Goal: Task Accomplishment & Management: Use online tool/utility

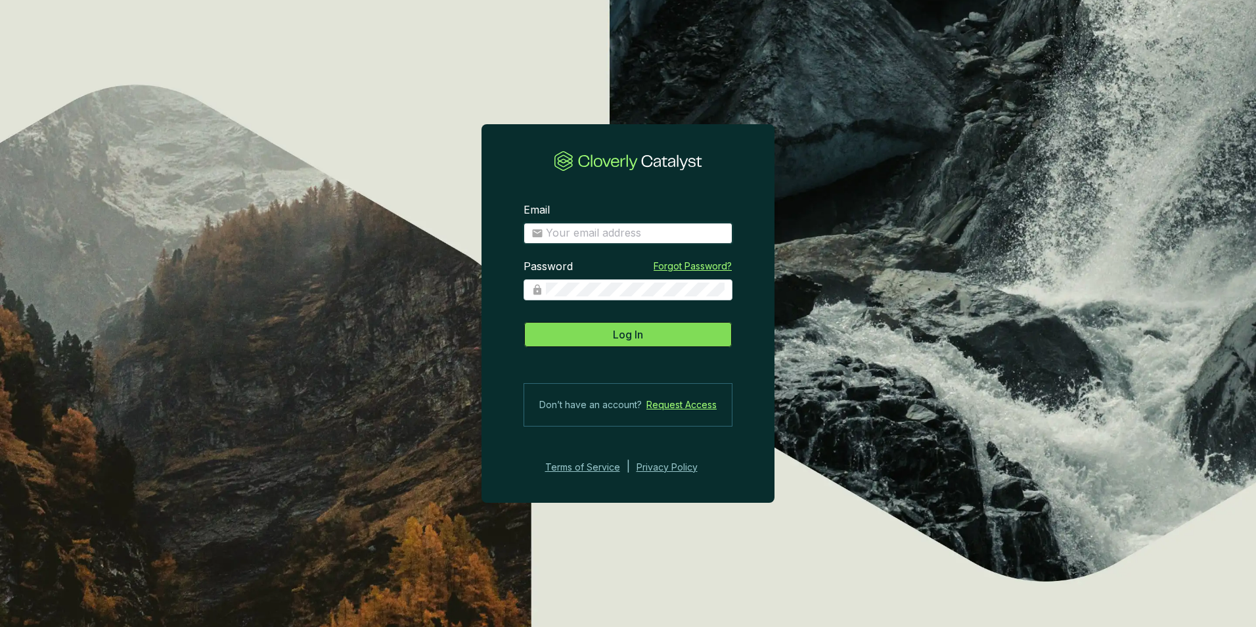
type input "[EMAIL_ADDRESS][DOMAIN_NAME]"
click at [625, 334] on span "Log In" at bounding box center [628, 334] width 30 height 16
